Goal: Task Accomplishment & Management: Manage account settings

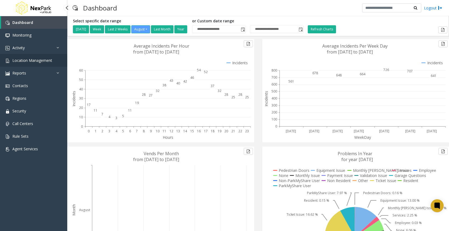
click at [44, 59] on span "Location Management" at bounding box center [32, 60] width 40 height 5
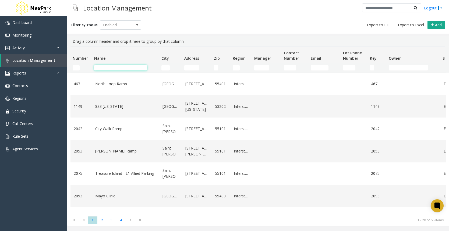
click at [132, 67] on input "Name Filter" at bounding box center [120, 67] width 53 height 5
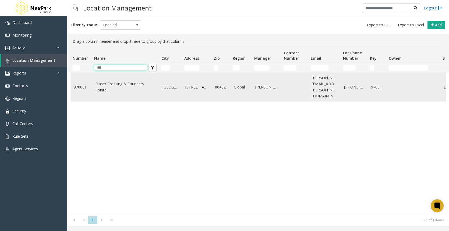
type input "***"
click at [114, 83] on link "Fraser Crossing & Founders Pointe" at bounding box center [125, 87] width 61 height 12
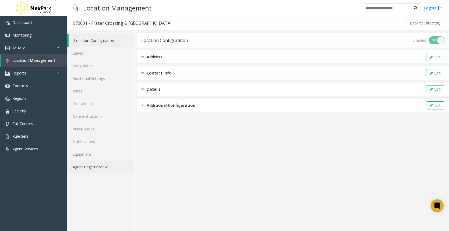
click at [100, 167] on link "Agent Page Preview" at bounding box center [100, 167] width 67 height 13
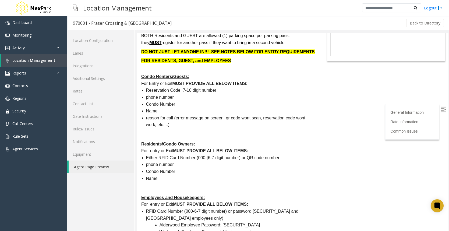
scroll to position [108, 0]
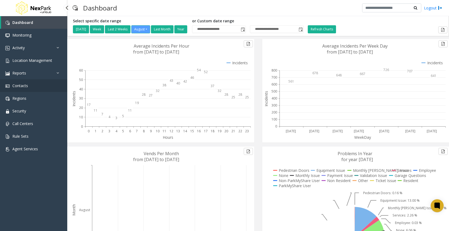
click at [32, 88] on link "Contacts" at bounding box center [33, 85] width 67 height 13
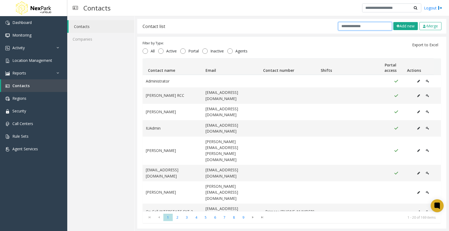
click at [357, 26] on input "text" at bounding box center [365, 26] width 54 height 8
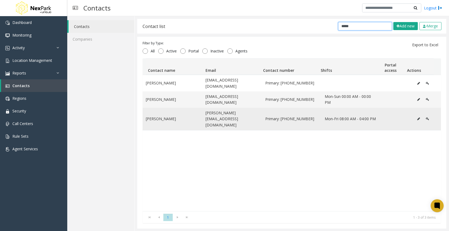
type input "*****"
click at [417, 117] on icon "Data table" at bounding box center [418, 118] width 3 height 3
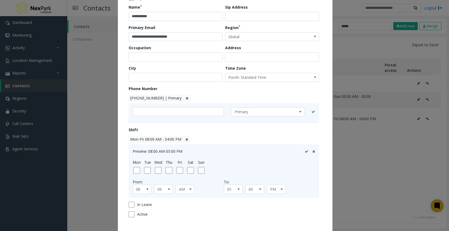
scroll to position [85, 0]
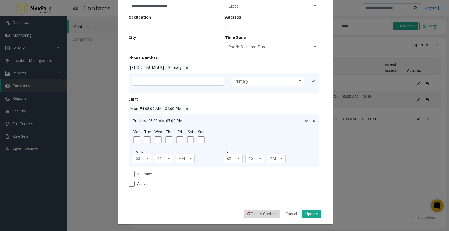
click at [265, 216] on button "Delete Contact" at bounding box center [262, 214] width 37 height 8
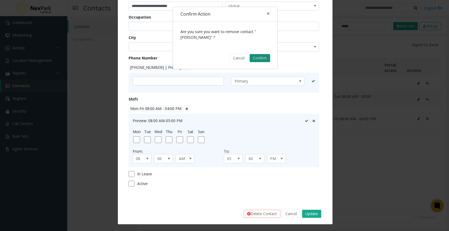
click at [257, 58] on button "Confirm" at bounding box center [260, 58] width 20 height 8
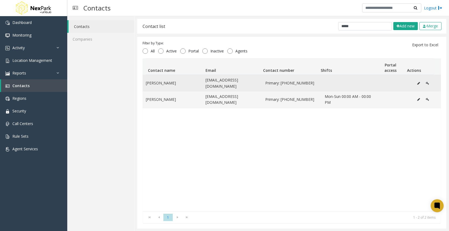
click at [417, 83] on icon "Data table" at bounding box center [418, 83] width 3 height 3
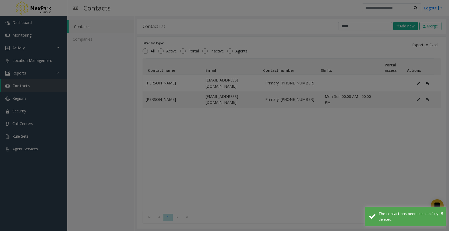
scroll to position [0, 0]
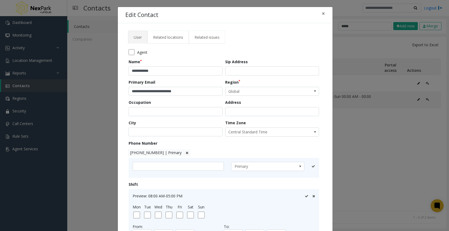
click at [174, 37] on span "Related locations" at bounding box center [168, 37] width 30 height 5
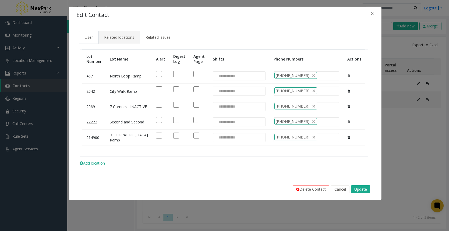
click at [92, 36] on span "User" at bounding box center [89, 37] width 8 height 5
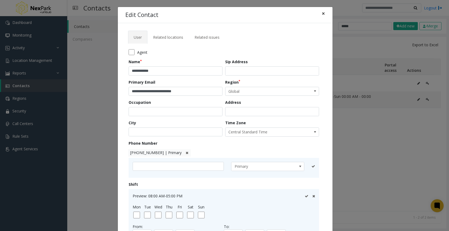
click at [324, 16] on button "×" at bounding box center [323, 13] width 11 height 13
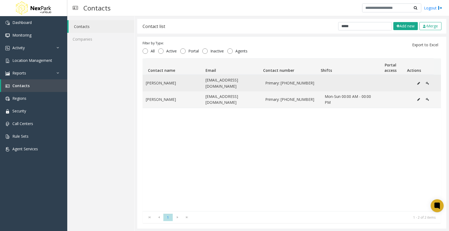
click at [417, 83] on icon "Data table" at bounding box center [418, 83] width 3 height 3
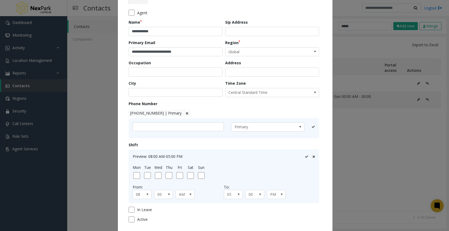
scroll to position [75, 0]
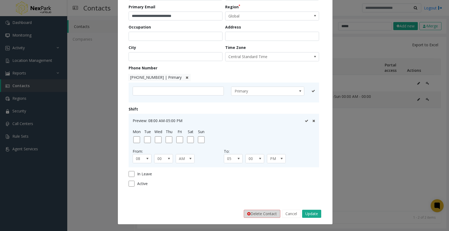
click at [258, 211] on button "Delete Contact" at bounding box center [262, 214] width 37 height 8
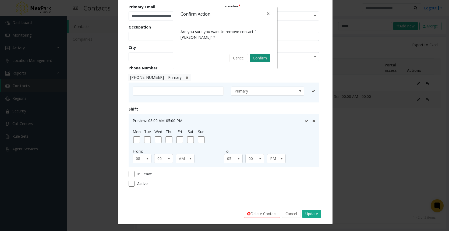
click at [259, 59] on button "Confirm" at bounding box center [260, 58] width 20 height 8
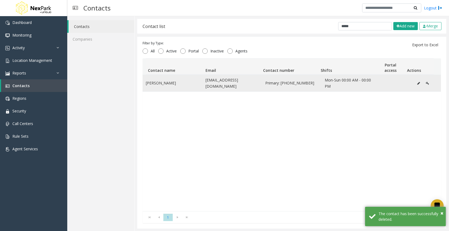
click at [417, 84] on icon "Data table" at bounding box center [418, 83] width 3 height 3
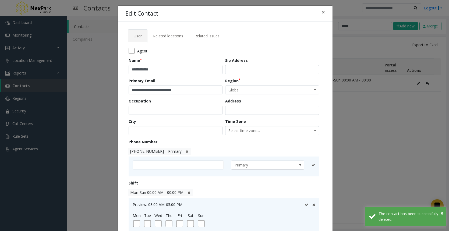
scroll to position [0, 0]
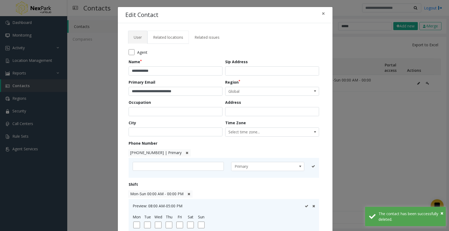
click at [168, 37] on span "Related locations" at bounding box center [168, 37] width 30 height 5
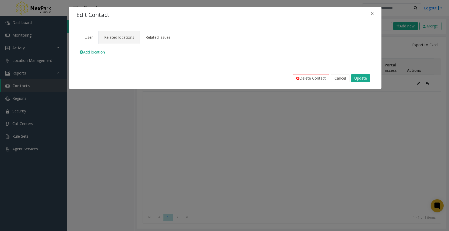
click at [94, 51] on span "Add location" at bounding box center [92, 52] width 25 height 5
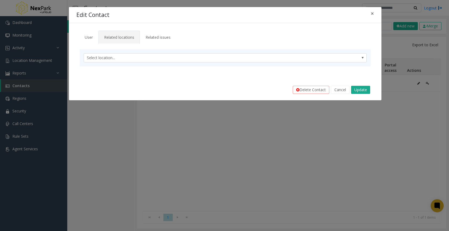
click at [105, 67] on tab "Select location..." at bounding box center [225, 58] width 298 height 28
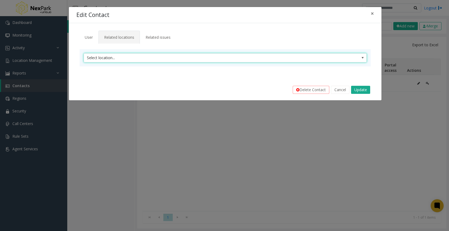
click at [104, 57] on span "Select location..." at bounding box center [197, 58] width 226 height 9
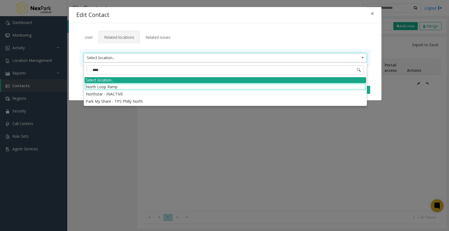
type input "*****"
click at [130, 89] on li "North Loop Ramp" at bounding box center [226, 86] width 282 height 7
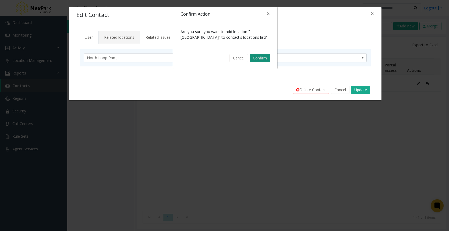
click at [257, 59] on button "Confirm" at bounding box center [260, 58] width 20 height 8
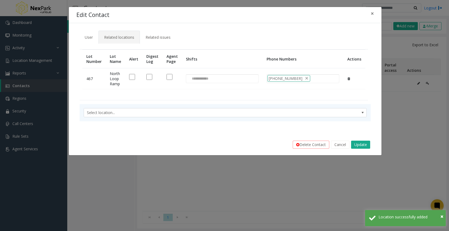
click at [171, 79] on div at bounding box center [172, 77] width 11 height 6
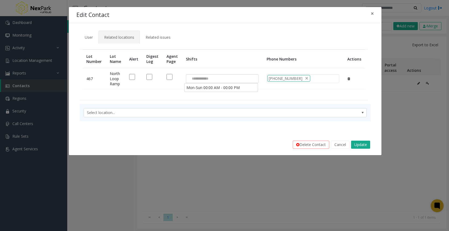
click at [199, 80] on input at bounding box center [199, 79] width 26 height 9
click at [206, 86] on li "Mon-Sun 00:00 AM - 00:00 PM" at bounding box center [221, 87] width 72 height 7
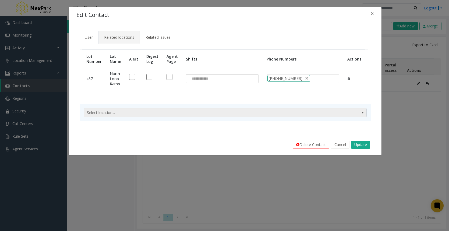
click at [289, 114] on span "Select location..." at bounding box center [197, 112] width 226 height 9
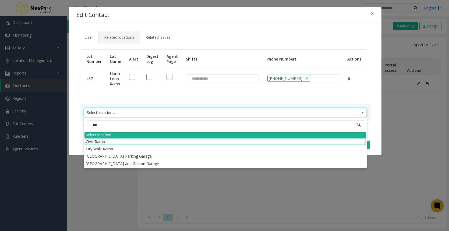
type input "****"
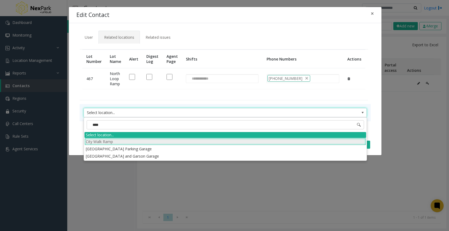
click at [107, 140] on li "City Walk Ramp" at bounding box center [226, 141] width 282 height 7
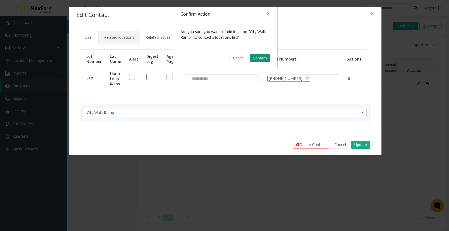
click at [266, 57] on button "Confirm" at bounding box center [260, 58] width 20 height 8
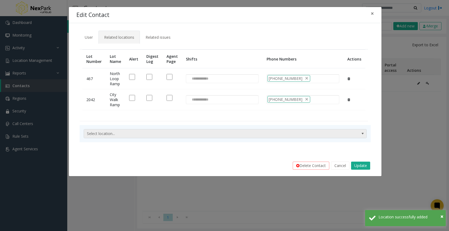
click at [188, 133] on span "Select location..." at bounding box center [197, 133] width 226 height 9
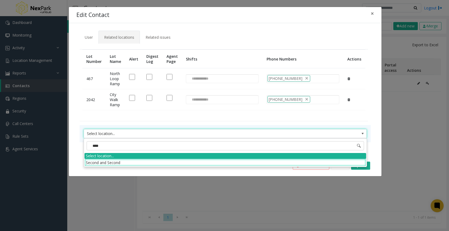
type input "*****"
click at [196, 163] on li "Second and Second" at bounding box center [226, 162] width 282 height 7
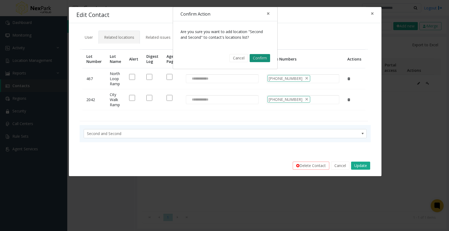
click at [259, 58] on button "Confirm" at bounding box center [260, 58] width 20 height 8
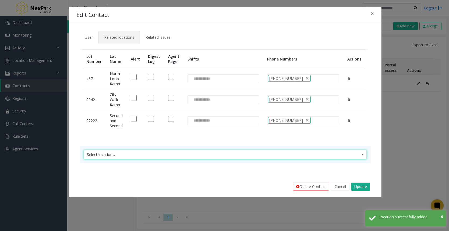
click at [171, 155] on span "Select location..." at bounding box center [197, 154] width 226 height 9
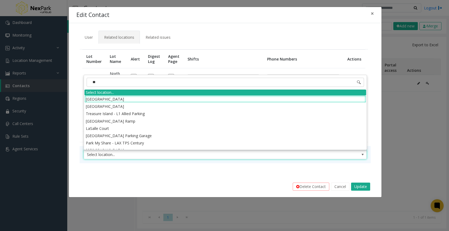
type input "***"
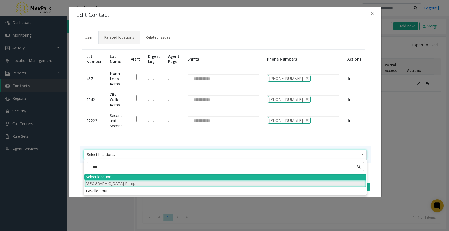
click at [157, 184] on li "[GEOGRAPHIC_DATA] Ramp" at bounding box center [226, 183] width 282 height 7
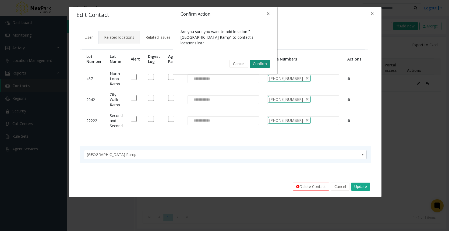
click at [258, 60] on button "Confirm" at bounding box center [260, 64] width 20 height 8
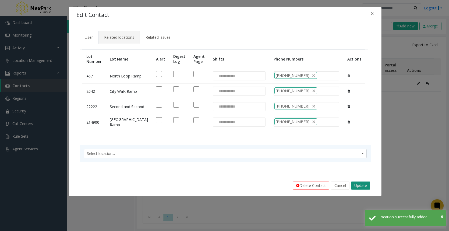
click at [356, 190] on button "Update" at bounding box center [360, 186] width 19 height 8
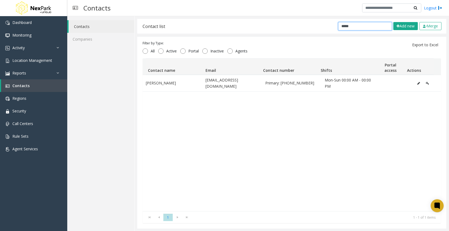
click at [352, 24] on input "*****" at bounding box center [365, 26] width 54 height 8
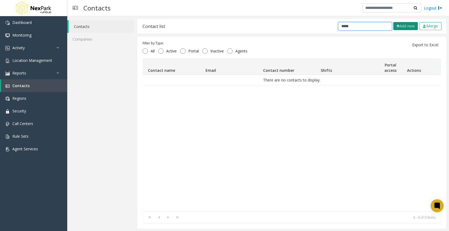
type input "*****"
click at [393, 27] on button "Add new" at bounding box center [405, 26] width 24 height 8
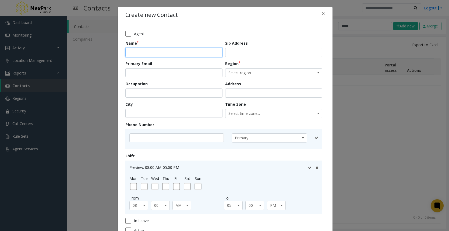
click at [188, 52] on input "text" at bounding box center [173, 52] width 97 height 9
type input "*****"
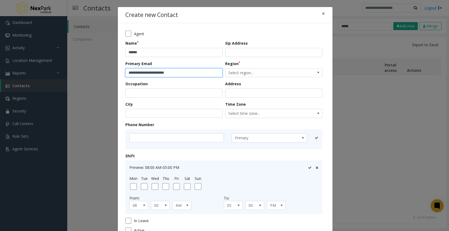
type input "**********"
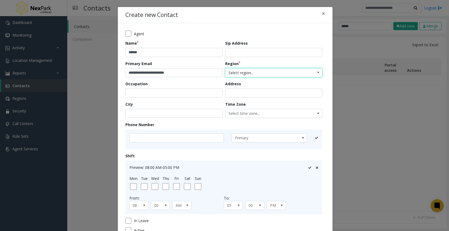
click at [236, 74] on span "Select region..." at bounding box center [264, 73] width 77 height 9
click at [200, 100] on form "**********" at bounding box center [225, 134] width 200 height 207
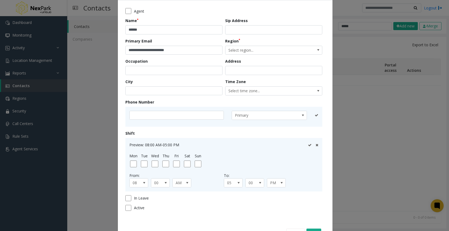
scroll to position [41, 0]
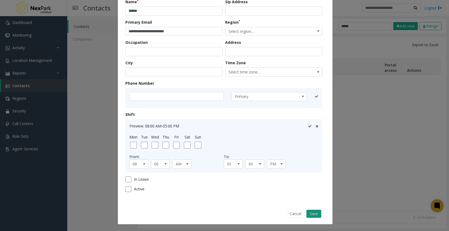
click at [313, 214] on button "Save" at bounding box center [314, 214] width 15 height 8
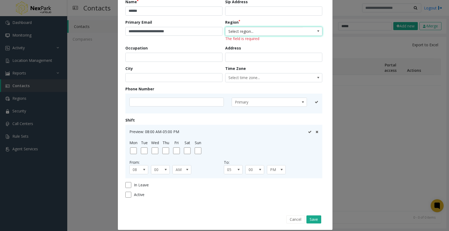
click at [236, 34] on span "Select region..." at bounding box center [264, 31] width 77 height 9
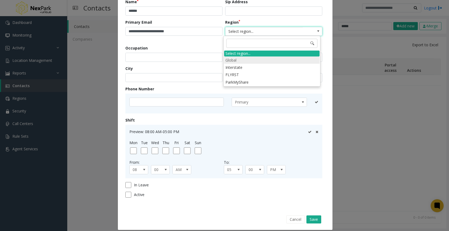
click at [243, 59] on li "Global" at bounding box center [272, 60] width 96 height 7
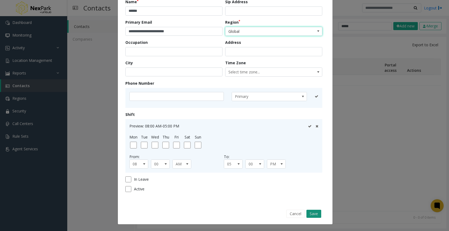
click at [316, 216] on button "Save" at bounding box center [314, 214] width 15 height 8
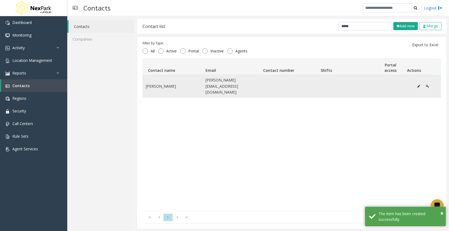
click at [417, 85] on icon "Data table" at bounding box center [418, 86] width 3 height 3
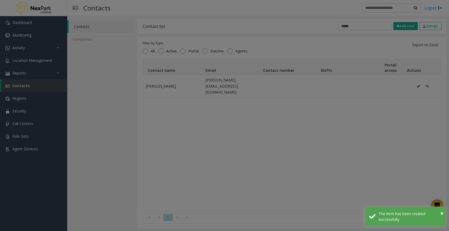
scroll to position [0, 0]
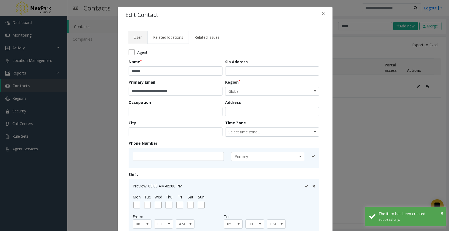
click at [177, 35] on span "Related locations" at bounding box center [168, 37] width 30 height 5
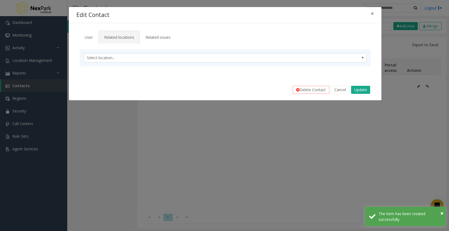
click at [227, 64] on div "Select location..." at bounding box center [225, 57] width 291 height 17
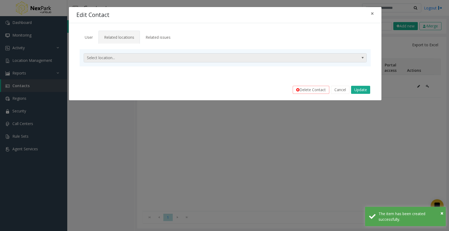
click at [223, 58] on span "Select location..." at bounding box center [197, 58] width 226 height 9
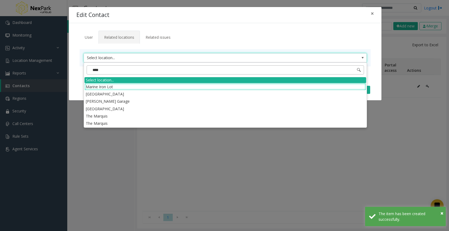
type input "*****"
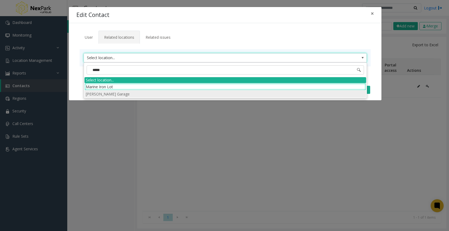
click at [163, 95] on li "[PERSON_NAME] Garage" at bounding box center [226, 93] width 282 height 7
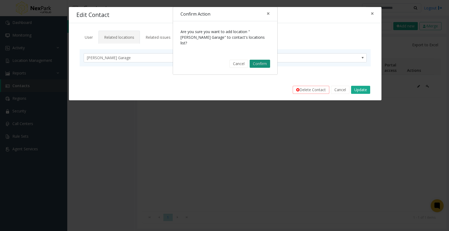
click at [263, 60] on button "Confirm" at bounding box center [260, 64] width 20 height 8
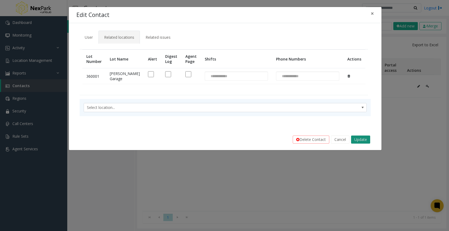
click at [364, 144] on button "Update" at bounding box center [360, 140] width 19 height 8
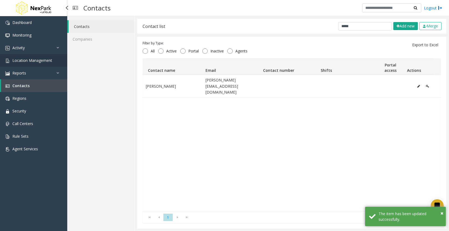
click at [40, 61] on span "Location Management" at bounding box center [32, 60] width 40 height 5
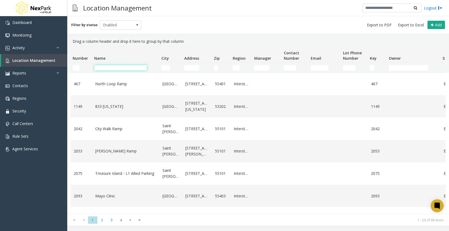
click at [140, 67] on input "Name Filter" at bounding box center [120, 67] width 53 height 5
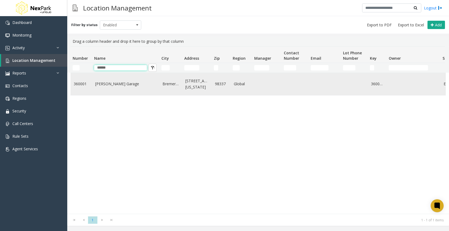
type input "******"
click at [108, 83] on link "[PERSON_NAME] Garage" at bounding box center [125, 84] width 61 height 6
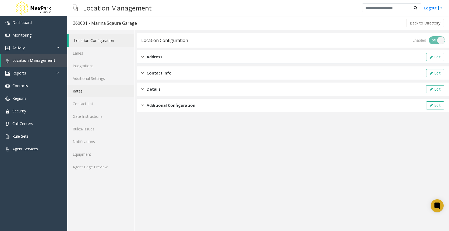
click at [93, 92] on link "Rates" at bounding box center [100, 91] width 67 height 13
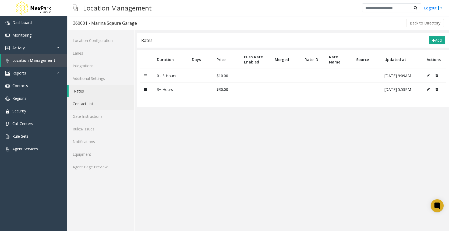
click at [96, 103] on link "Contact List" at bounding box center [100, 103] width 67 height 13
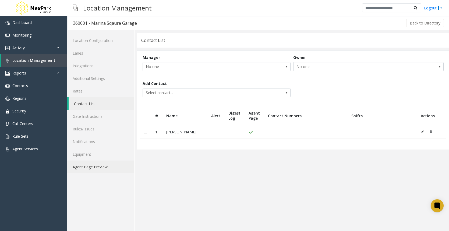
click at [91, 168] on link "Agent Page Preview" at bounding box center [100, 167] width 67 height 13
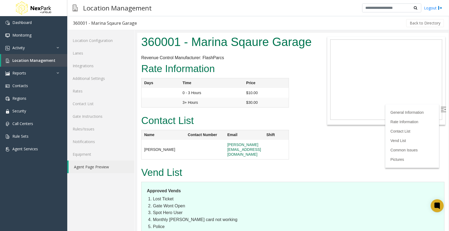
click at [353, 165] on div "Vend List Approved Vends Lost Ticket Gate Wont Open Spot Hero User Monthly [PER…" at bounding box center [292, 224] width 311 height 118
